Goal: Task Accomplishment & Management: Manage account settings

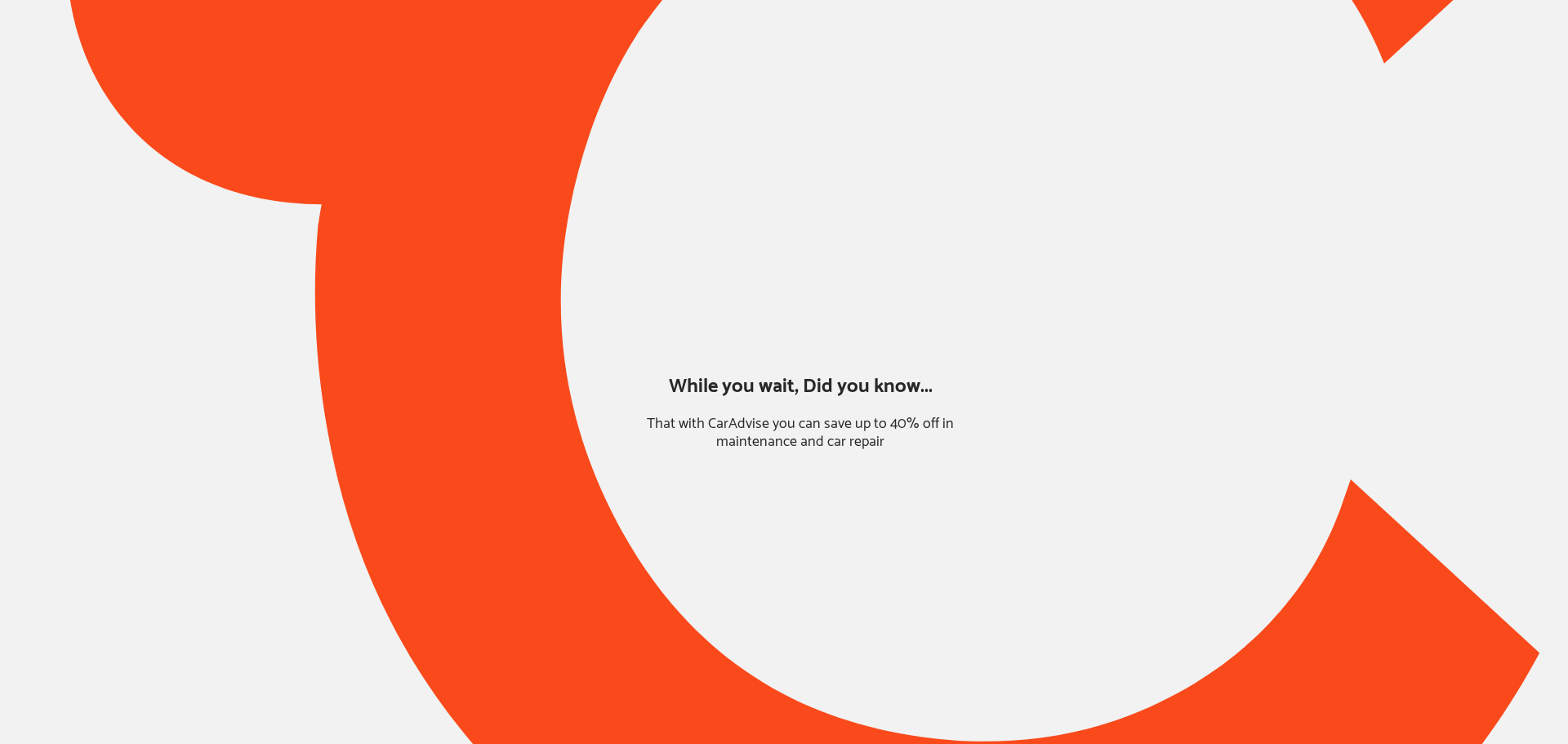
type input "*****"
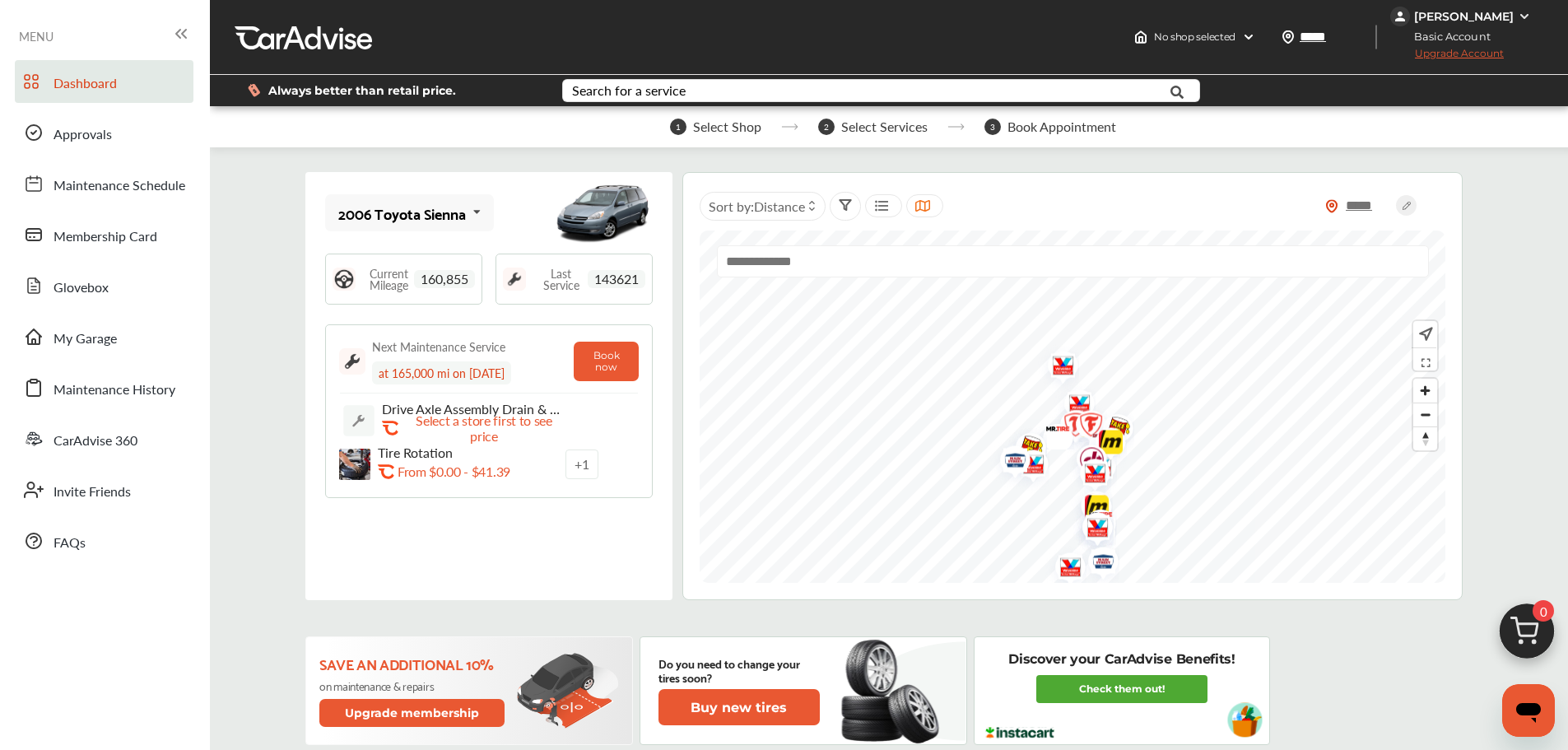
click at [392, 213] on div "2006 Toyota Sienna" at bounding box center [402, 213] width 127 height 17
click at [402, 302] on div "2011 Volkswagen Jetta" at bounding box center [408, 303] width 136 height 33
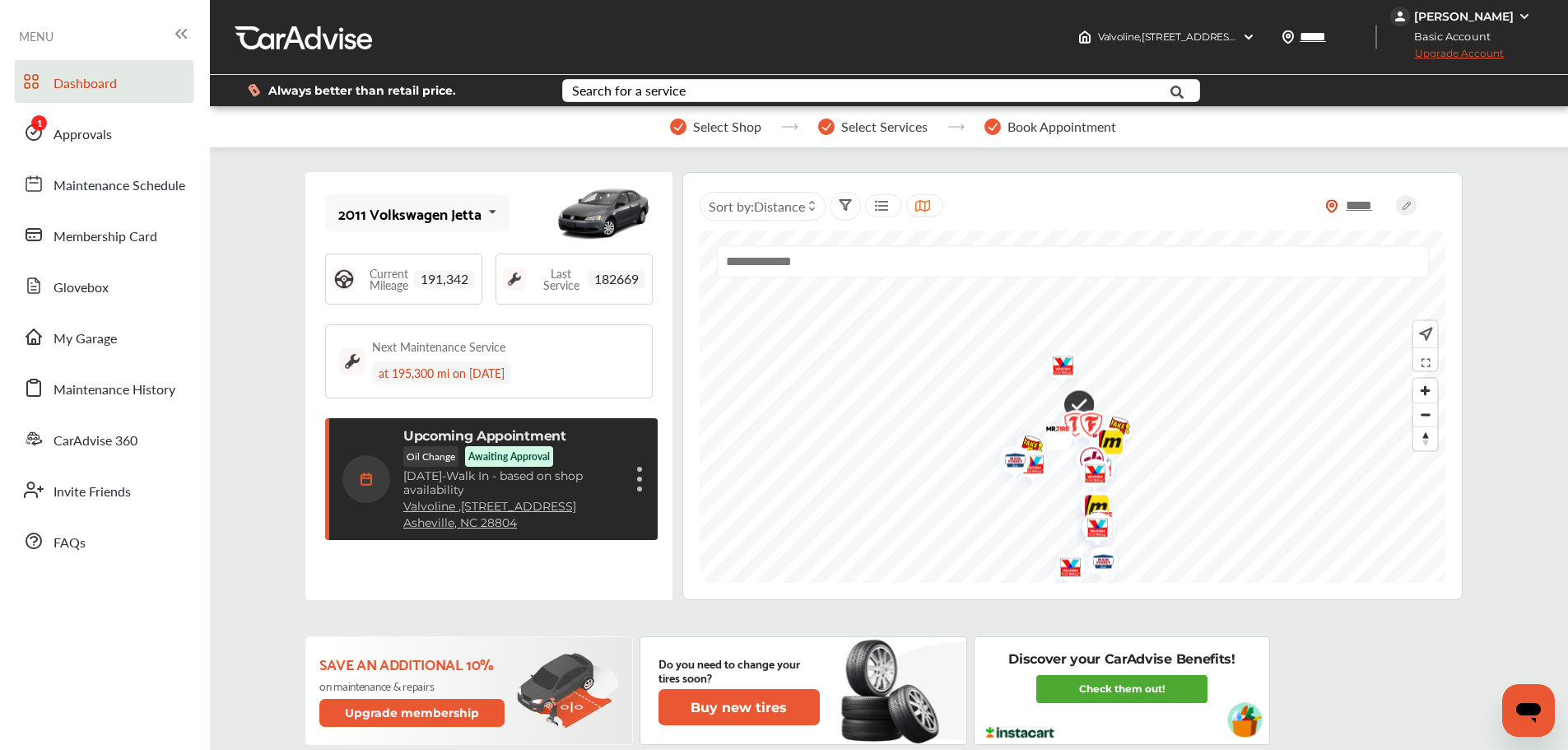
click at [128, 143] on link "Approvals" at bounding box center [104, 132] width 179 height 42
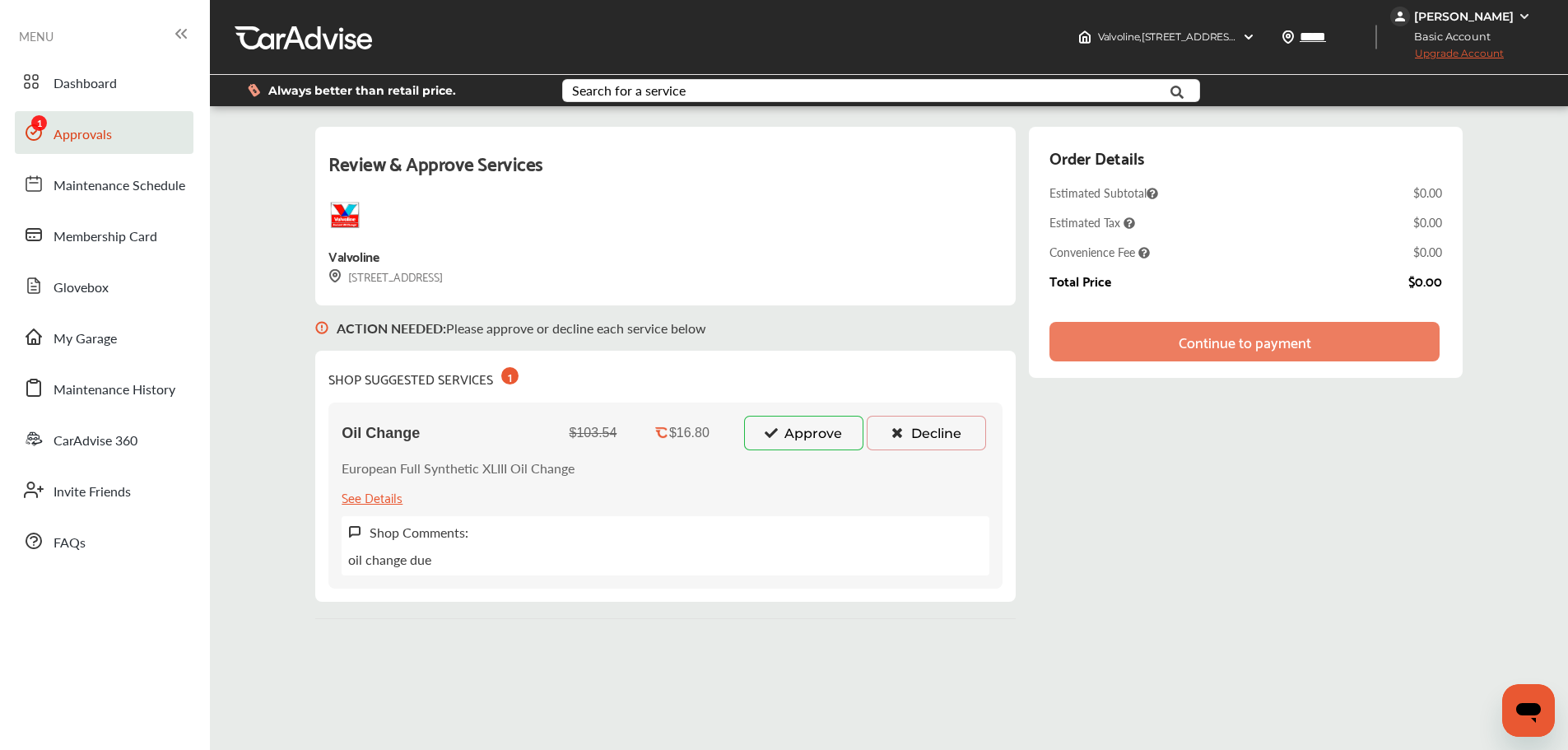
click at [864, 405] on div "Oil Change $103.54 $16.80 Approve Decline European Full Synthetic XLIII Oil Cha…" at bounding box center [665, 495] width 674 height 187
click at [834, 447] on button "Approve" at bounding box center [803, 432] width 119 height 35
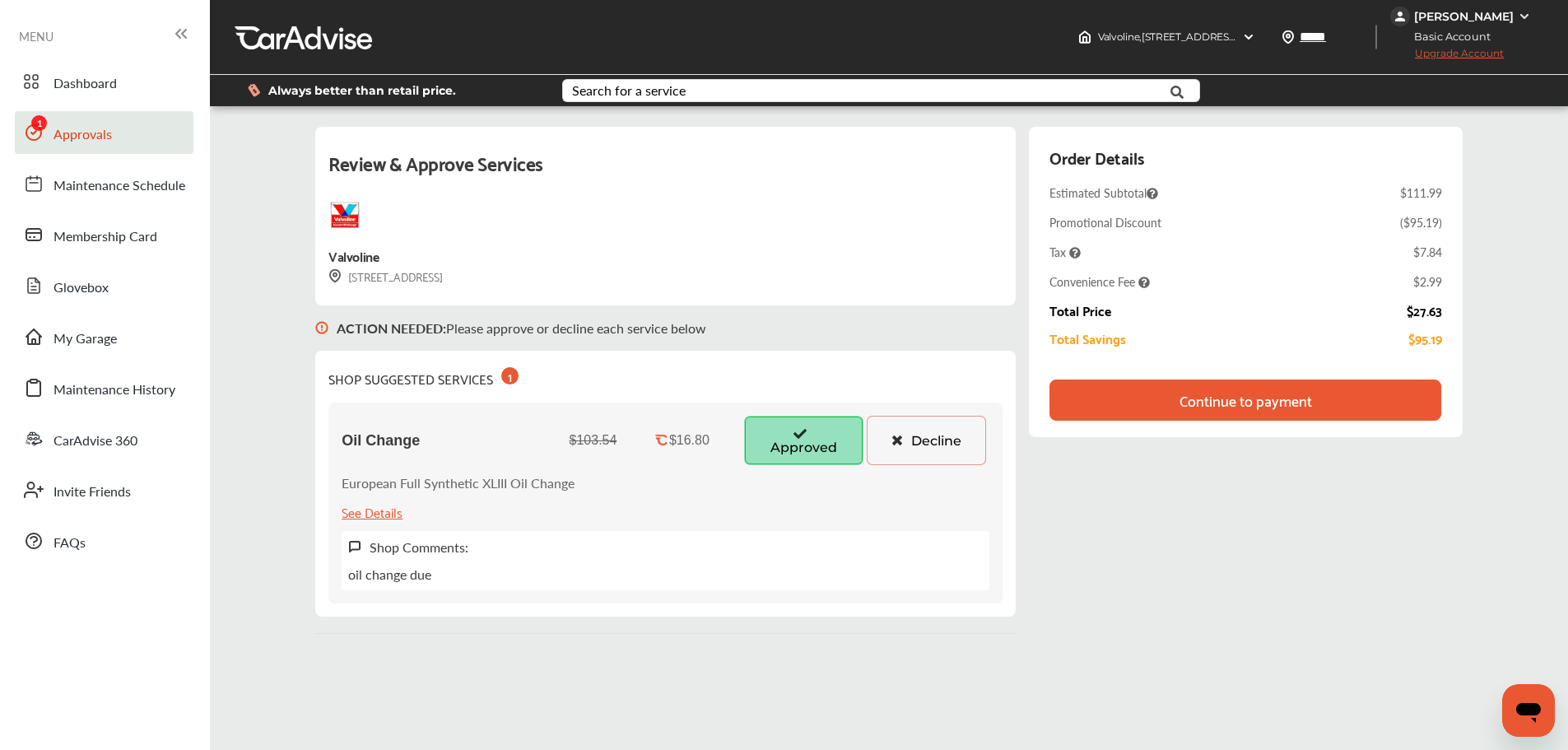
click at [1213, 398] on div "Continue to payment" at bounding box center [1245, 400] width 132 height 17
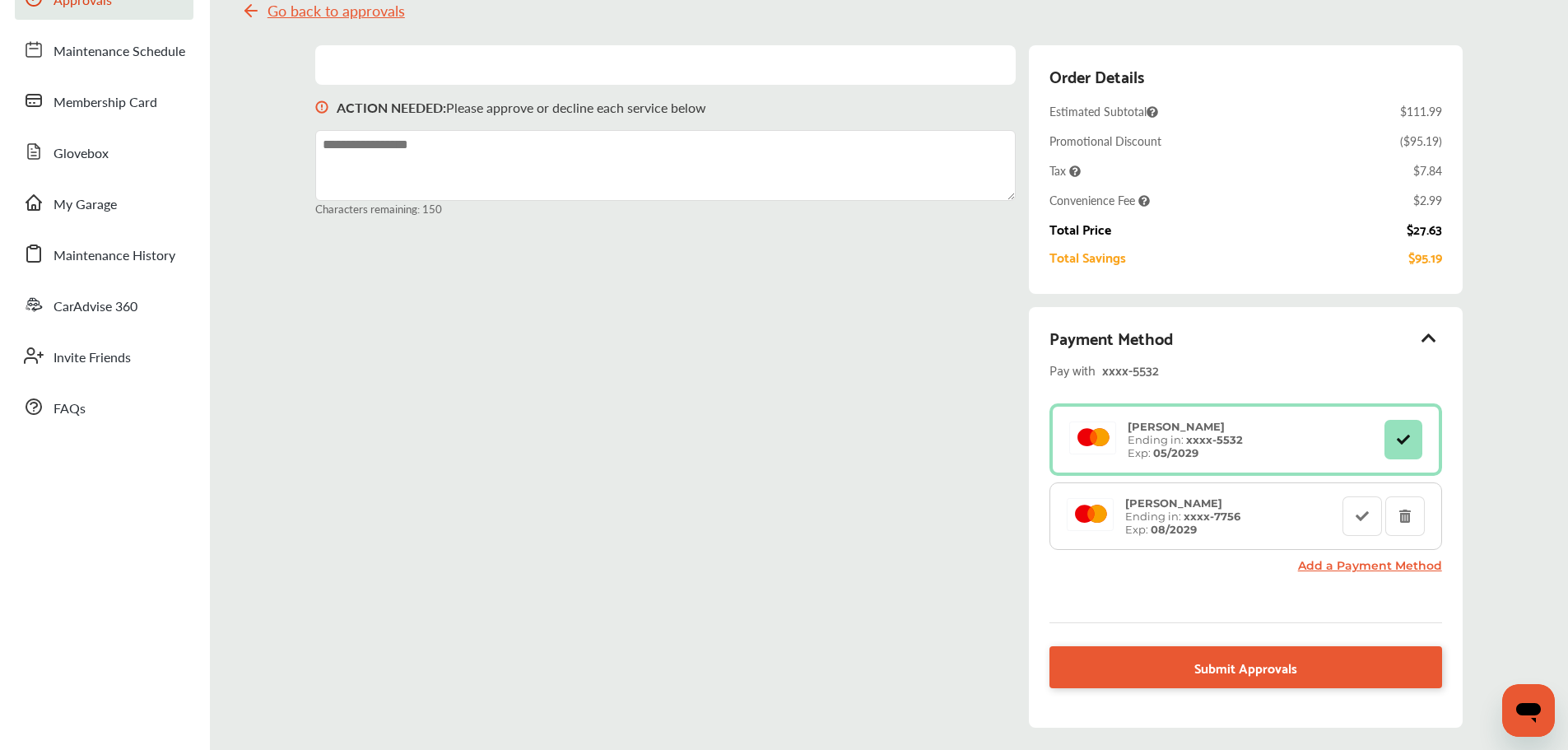
scroll to position [246, 0]
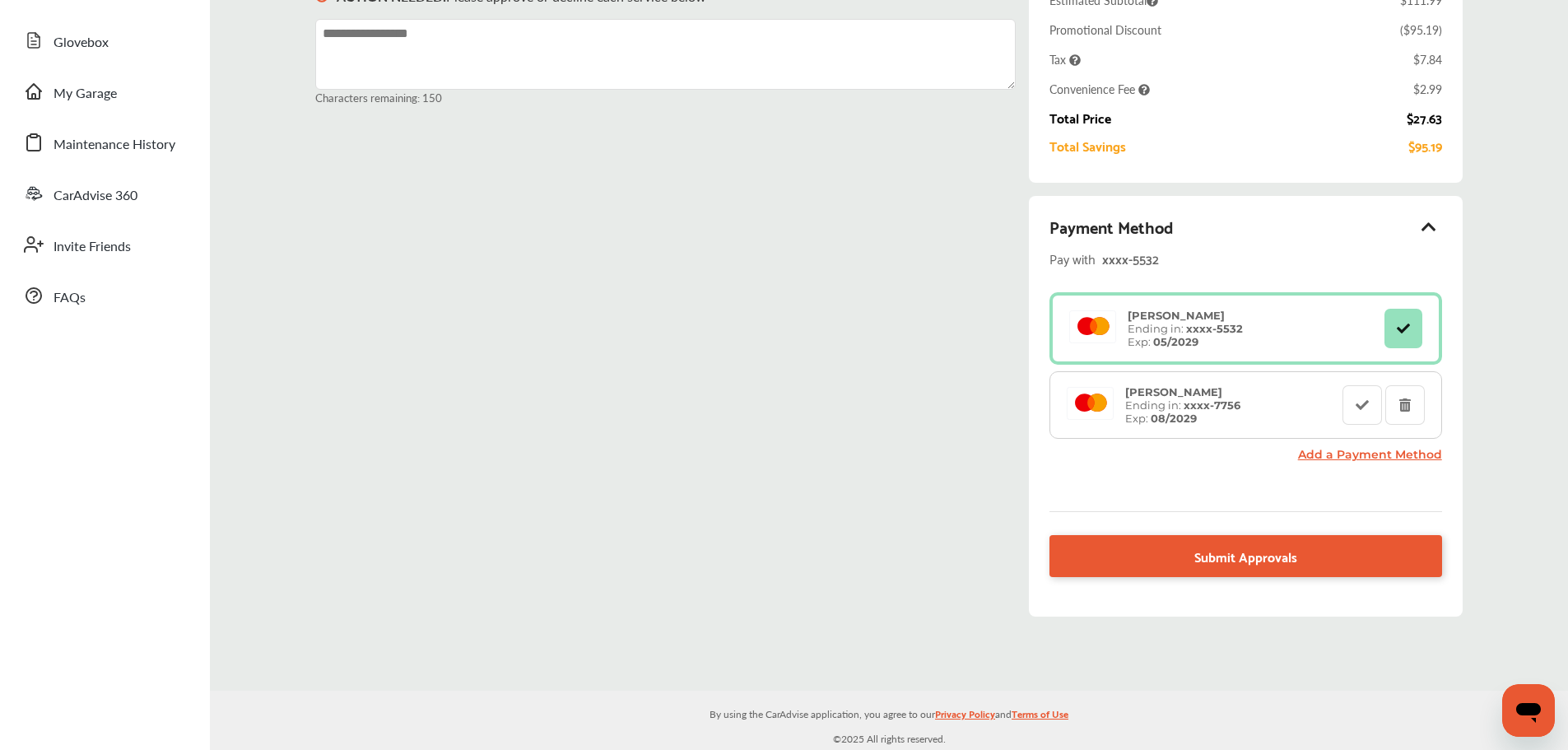
click at [1082, 543] on link "Submit Approvals" at bounding box center [1244, 556] width 392 height 42
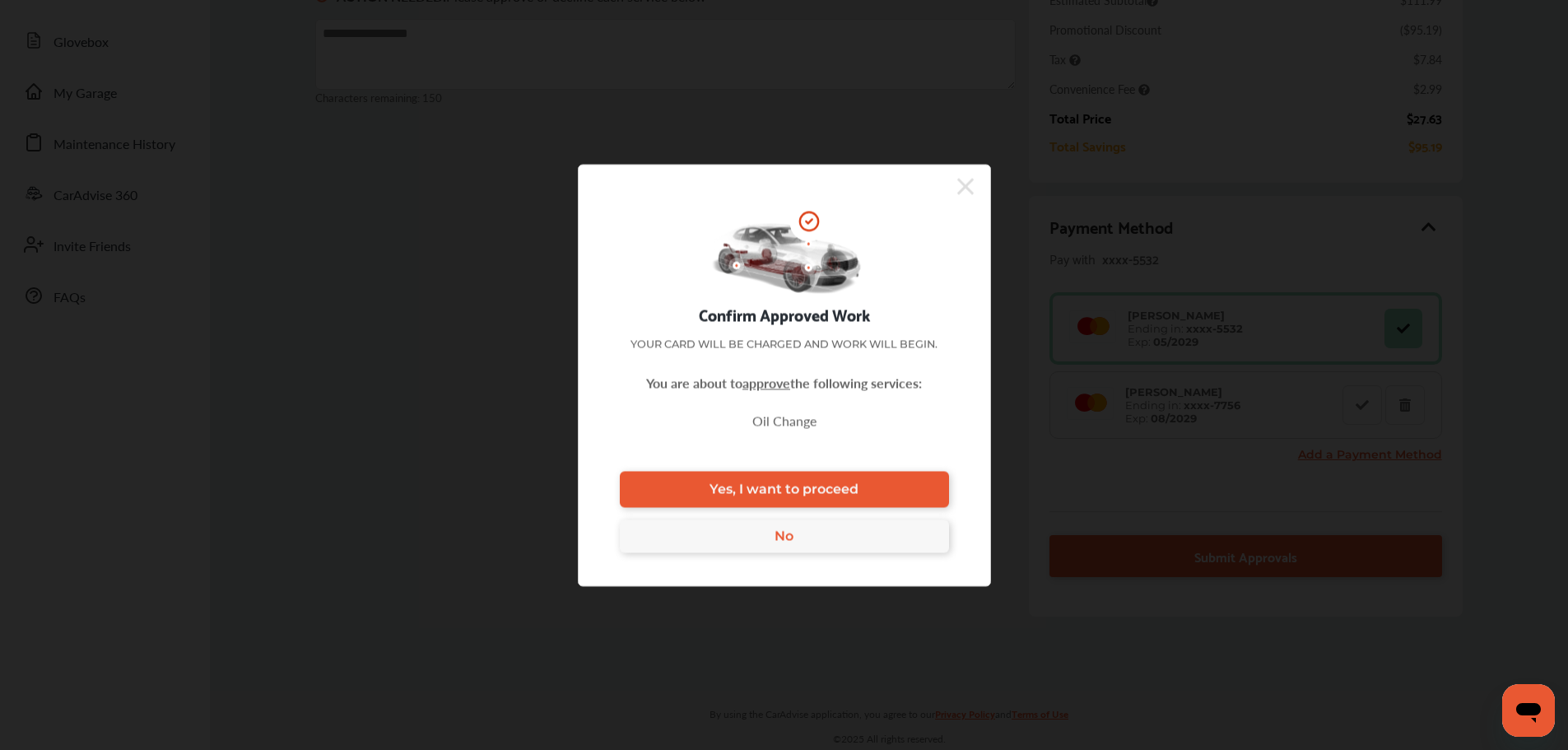
click at [772, 478] on link "Yes, I want to proceed" at bounding box center [784, 488] width 330 height 37
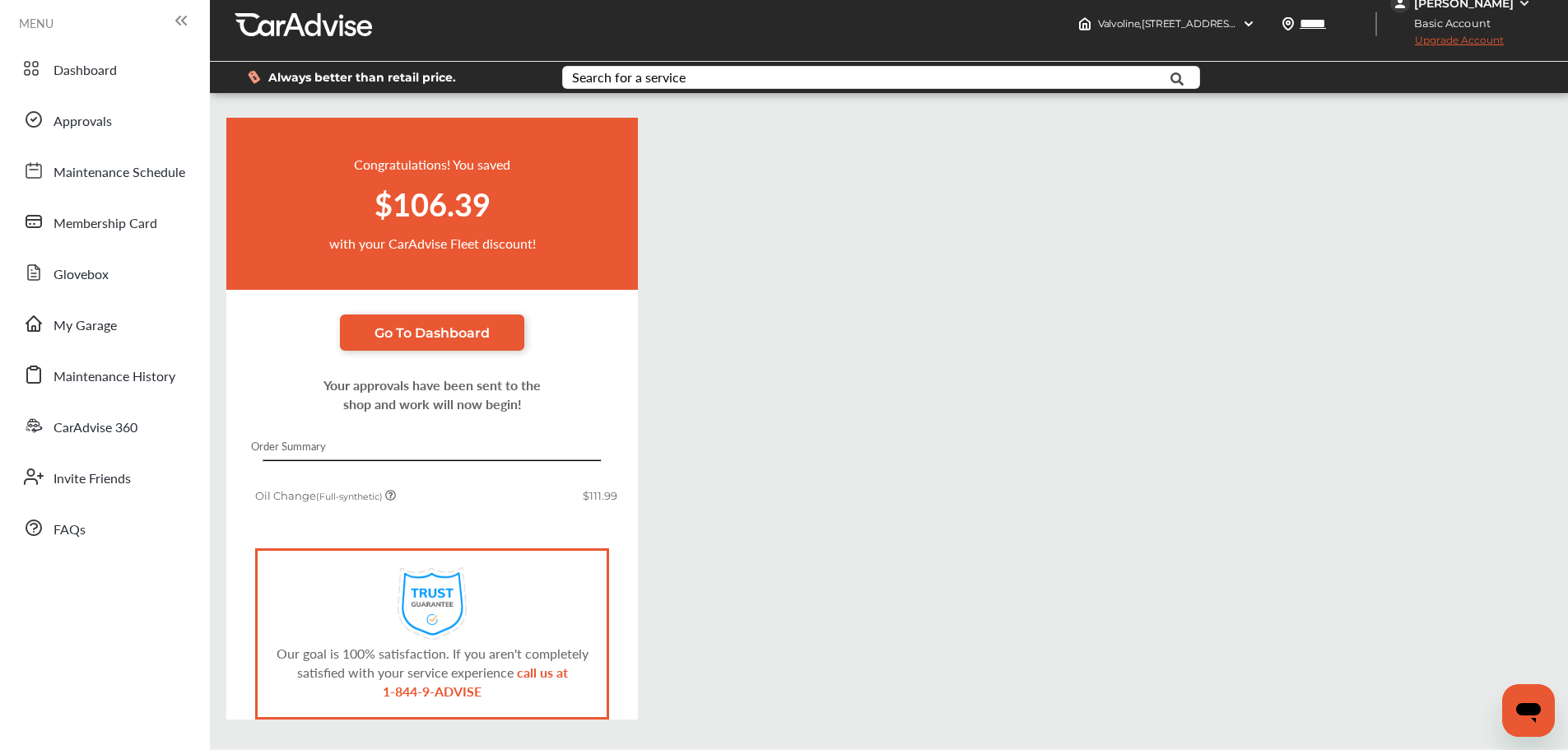
scroll to position [71, 0]
